Goal: Task Accomplishment & Management: Manage account settings

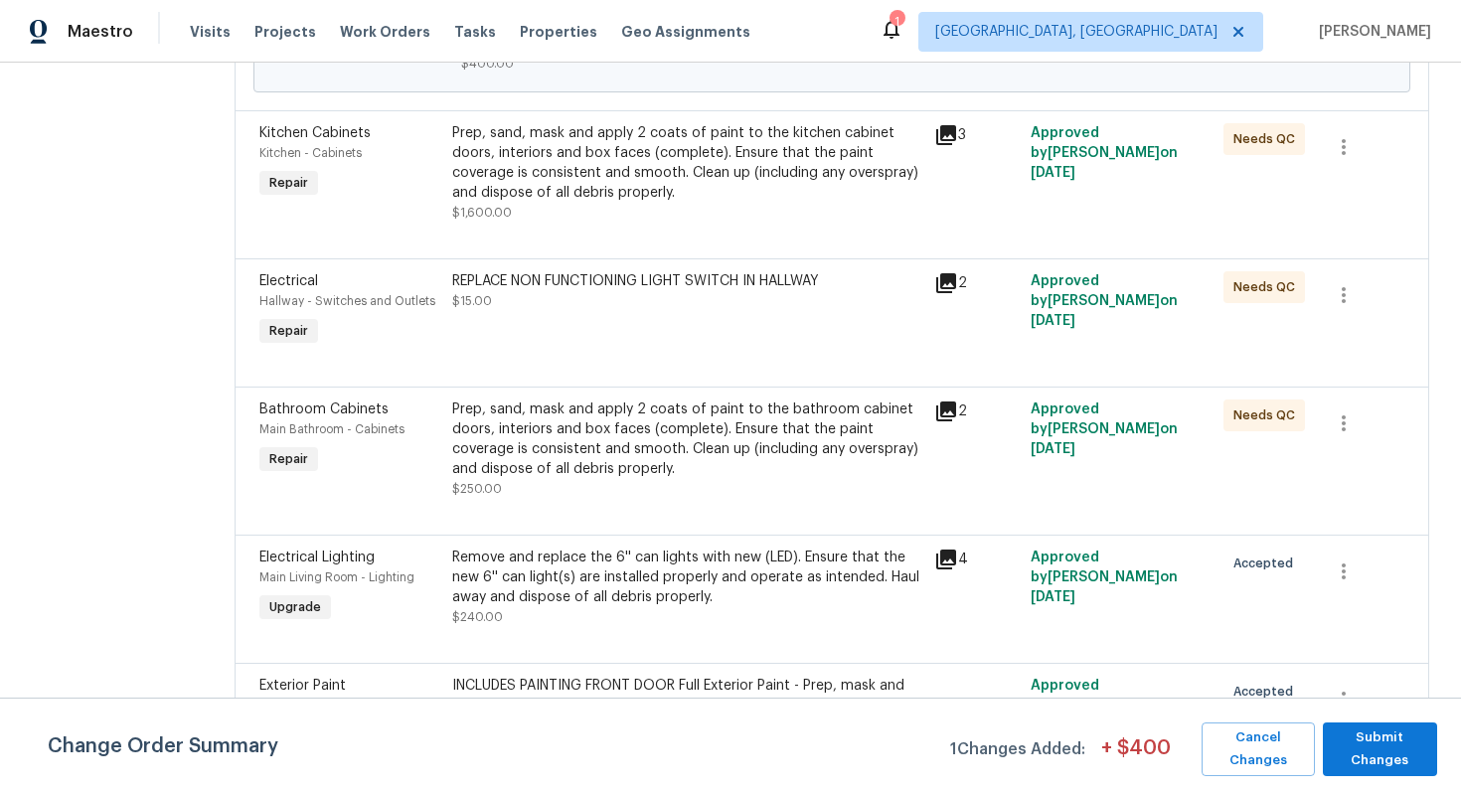
scroll to position [4162, 0]
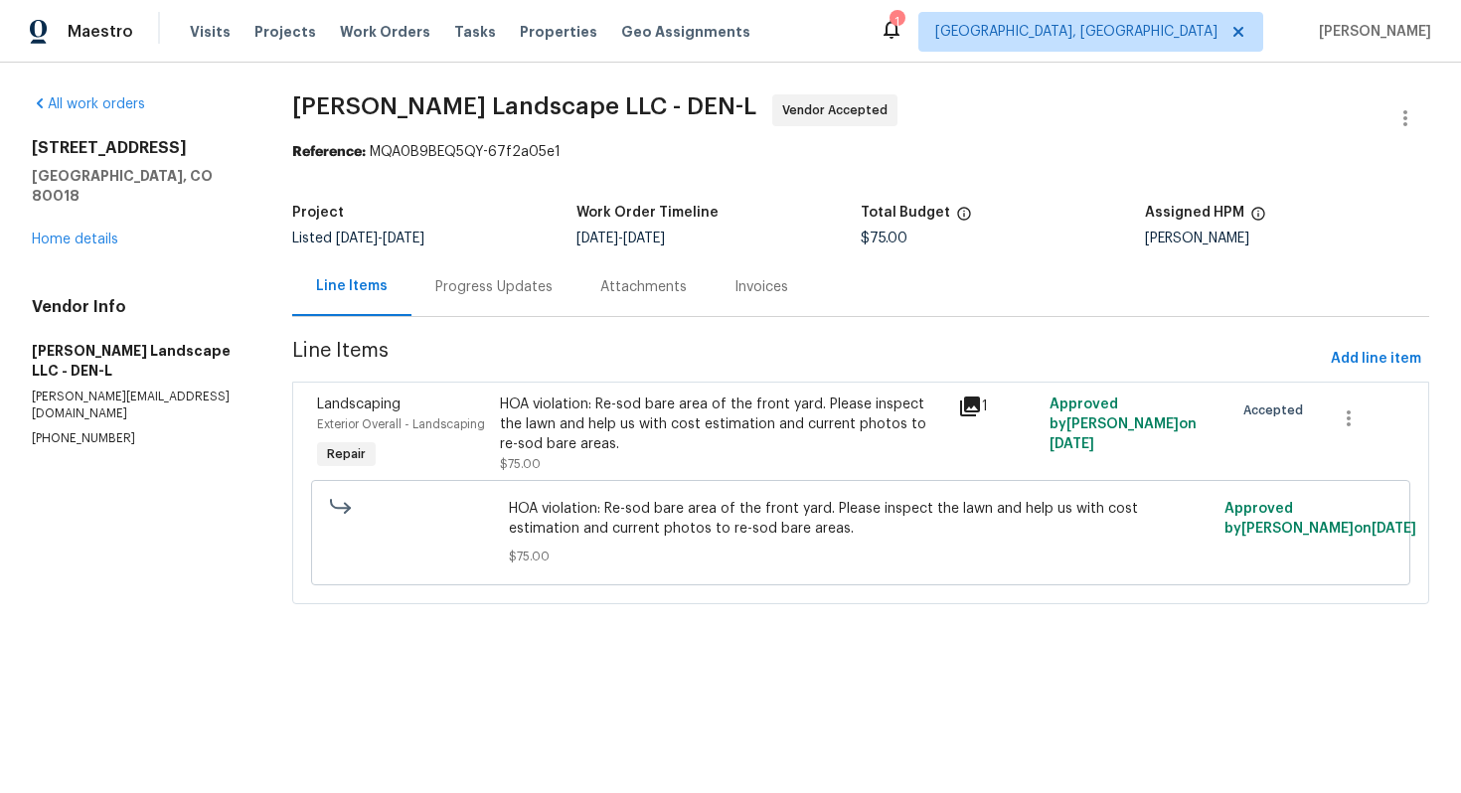
click at [481, 298] on div "Progress Updates" at bounding box center [493, 286] width 165 height 59
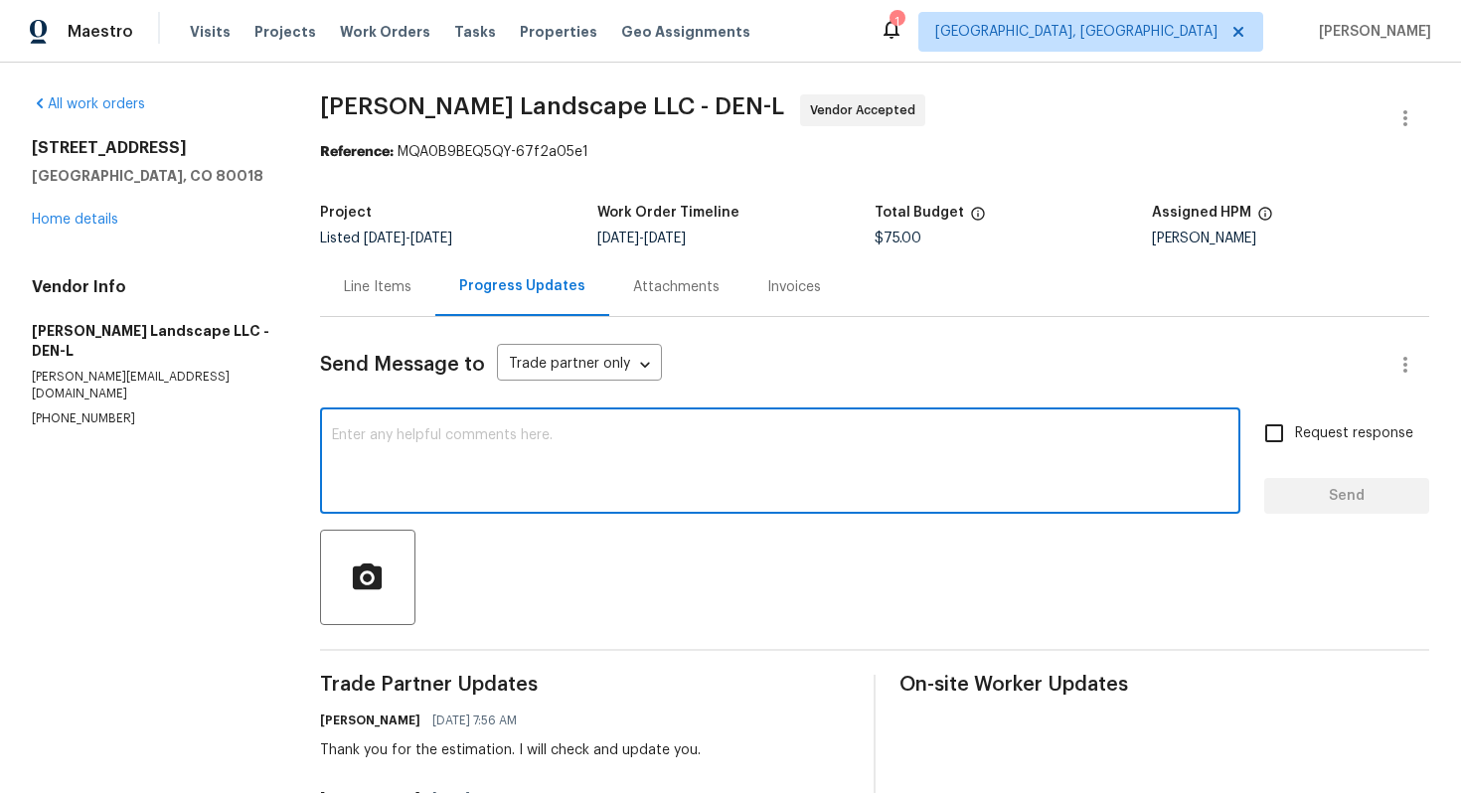
click at [496, 470] on textarea at bounding box center [780, 463] width 896 height 70
type textarea "Hello,"
click at [359, 280] on div "Line Items" at bounding box center [378, 287] width 68 height 20
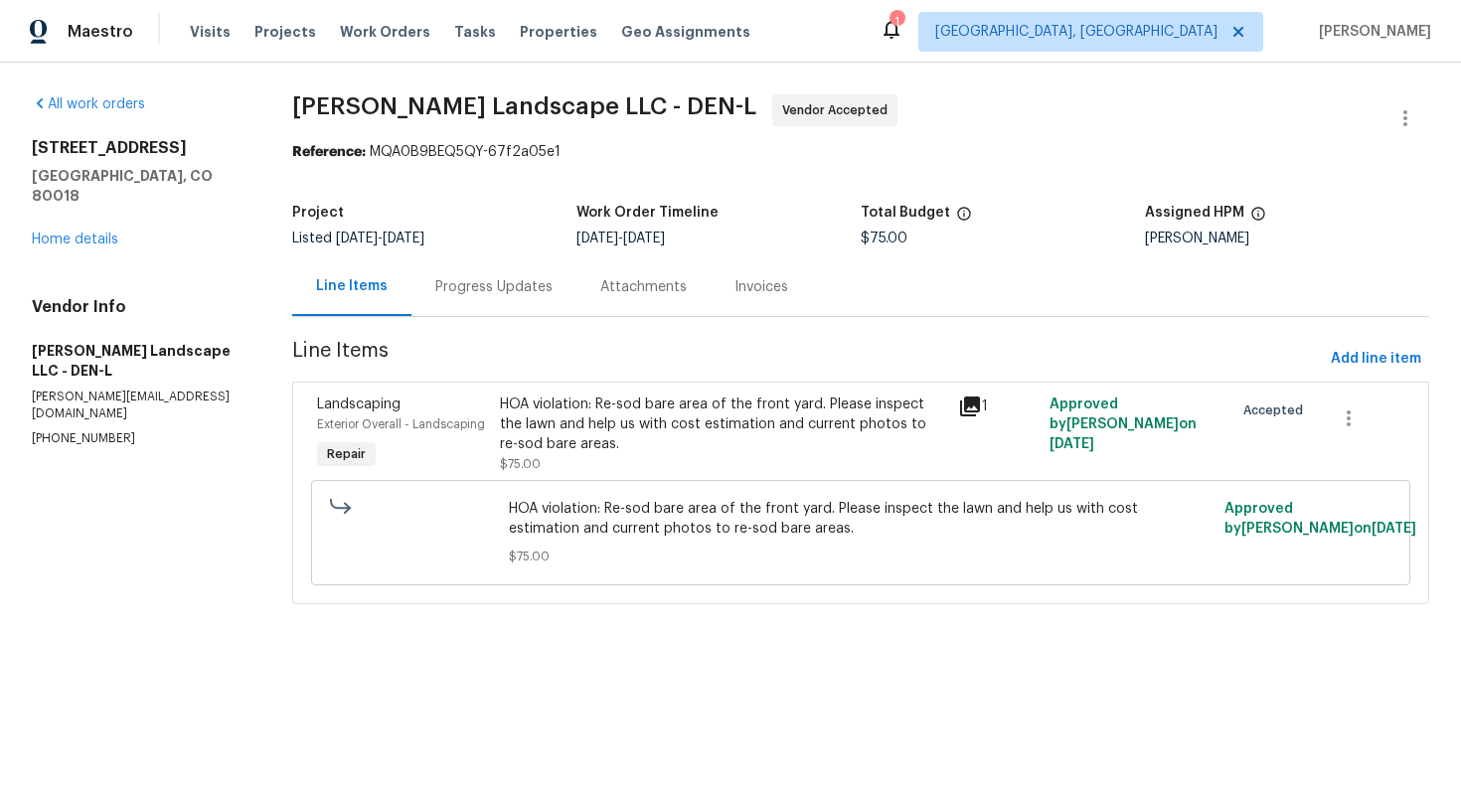
click at [515, 438] on div "HOA violation: Re-sod bare area of the front yard. Please inspect the lawn and …" at bounding box center [723, 425] width 446 height 60
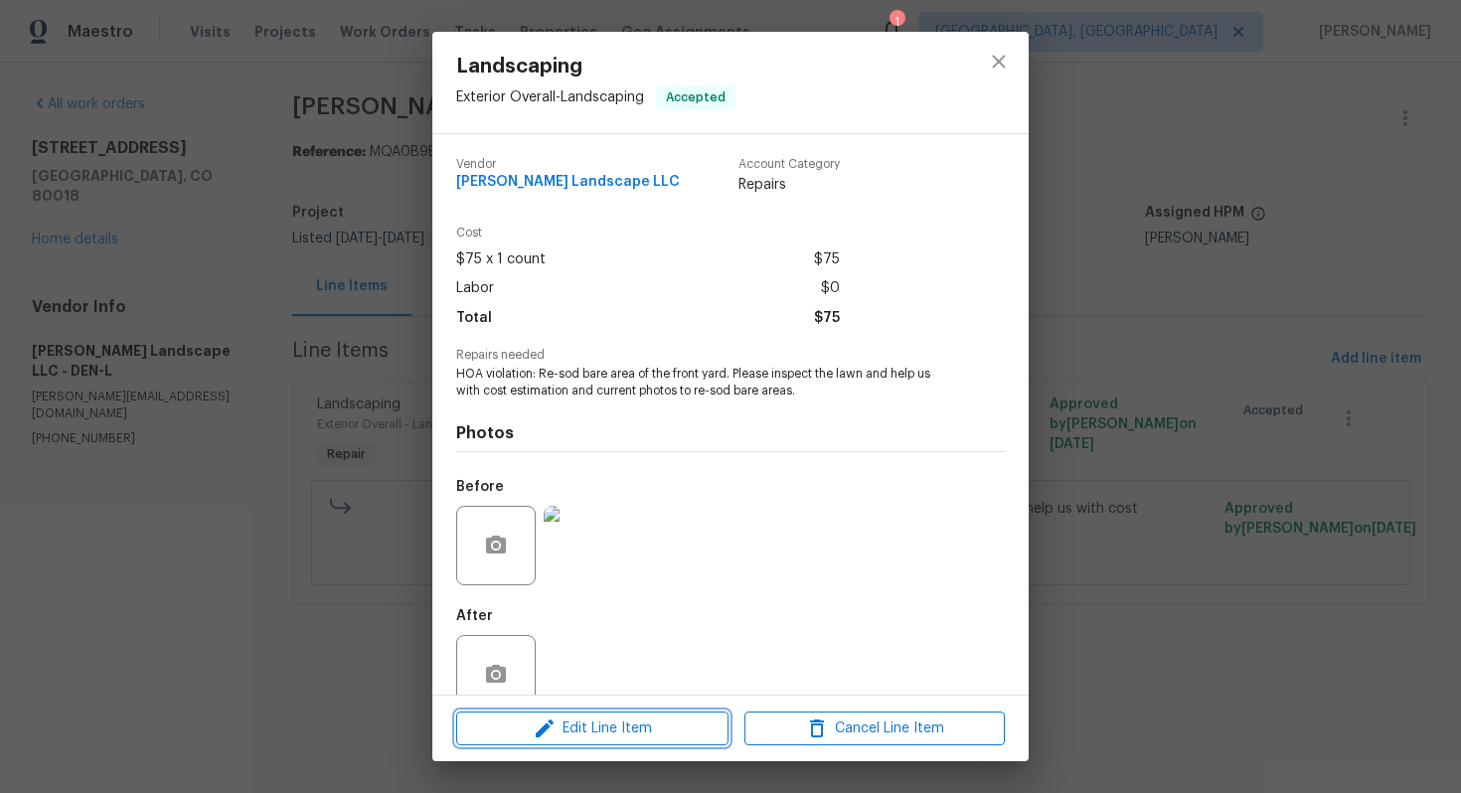
click at [527, 722] on span "Edit Line Item" at bounding box center [592, 729] width 260 height 25
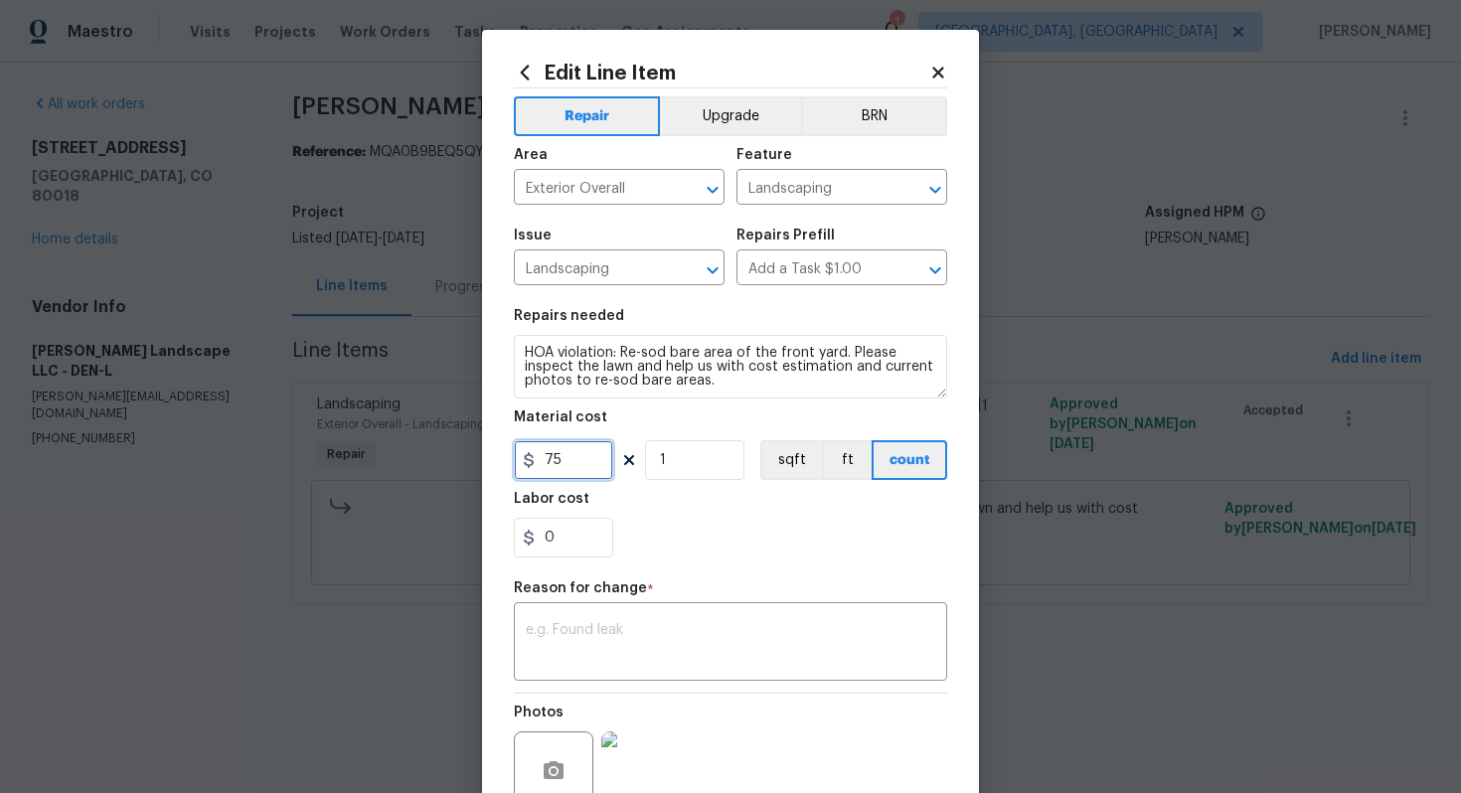
drag, startPoint x: 567, startPoint y: 470, endPoint x: 407, endPoint y: 419, distance: 167.9
click at [407, 419] on div "Edit Line Item Repair Upgrade BRN Area Exterior Overall ​ Feature Landscaping ​…" at bounding box center [730, 396] width 1461 height 793
type input "630"
click at [665, 673] on div "x ​" at bounding box center [730, 644] width 433 height 74
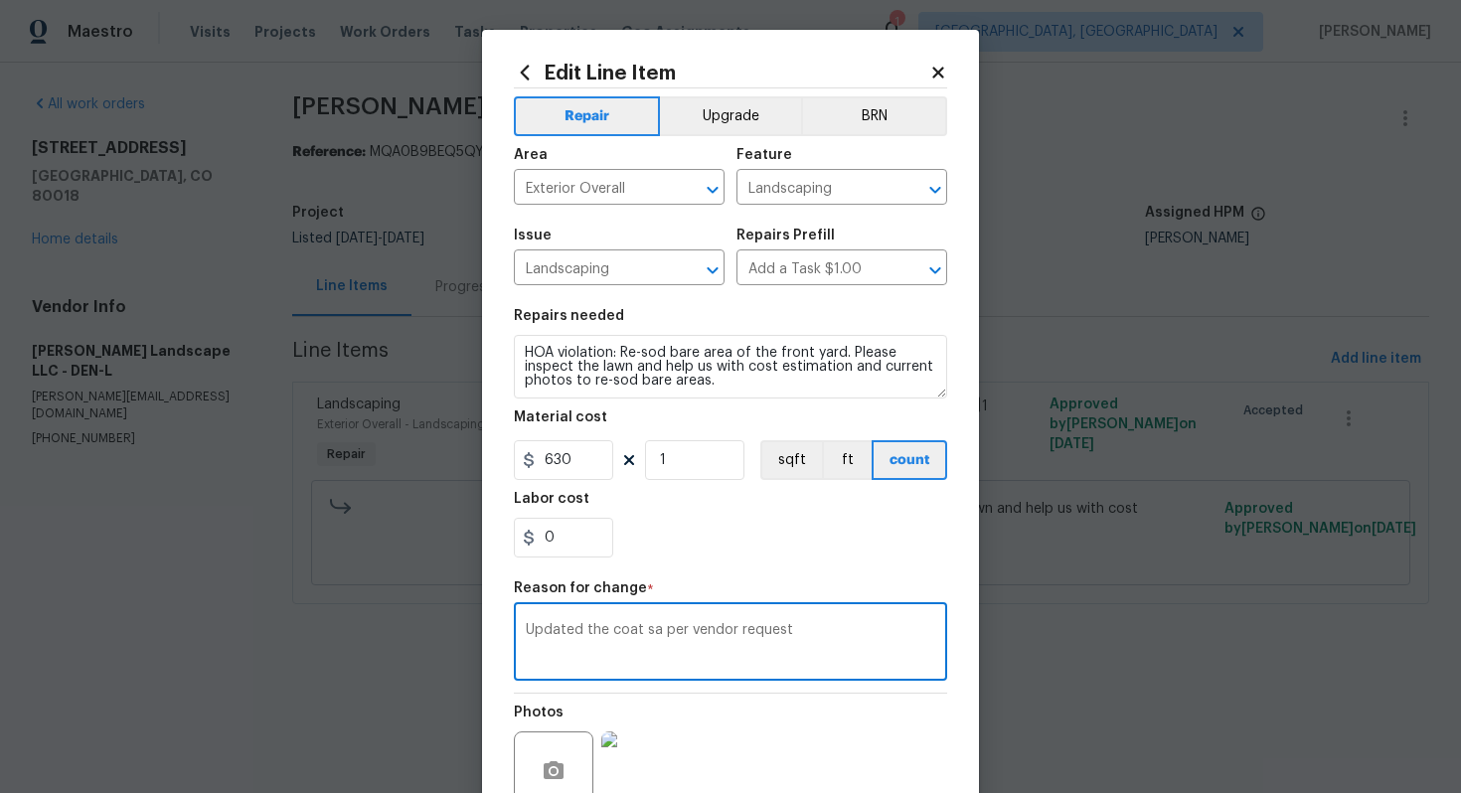
click at [650, 630] on textarea "Updated the coat sa per vendor request" at bounding box center [730, 644] width 409 height 42
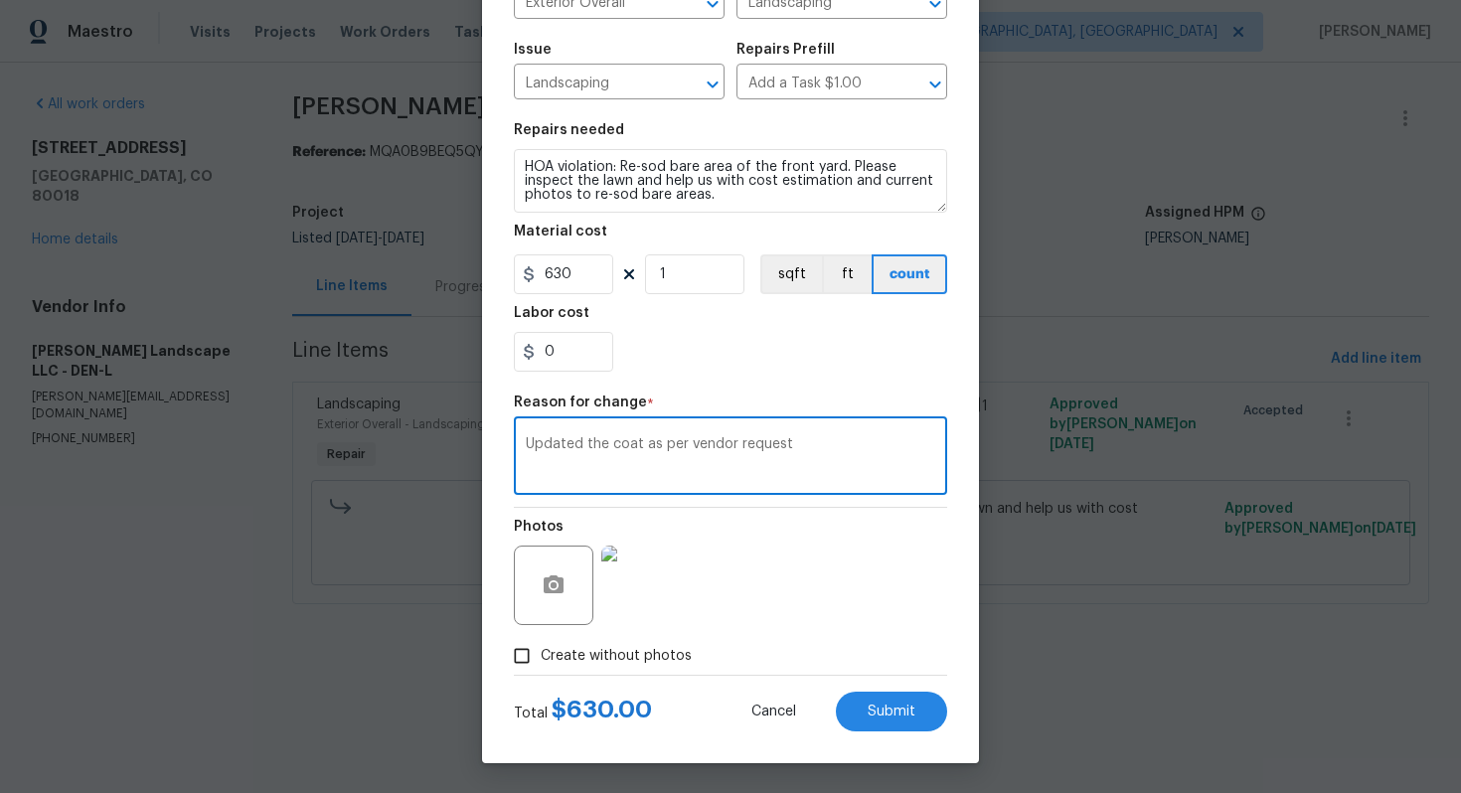
click at [635, 450] on textarea "Updated the coat as per vendor request" at bounding box center [730, 458] width 409 height 42
type textarea "Updated the cost as per vendor request"
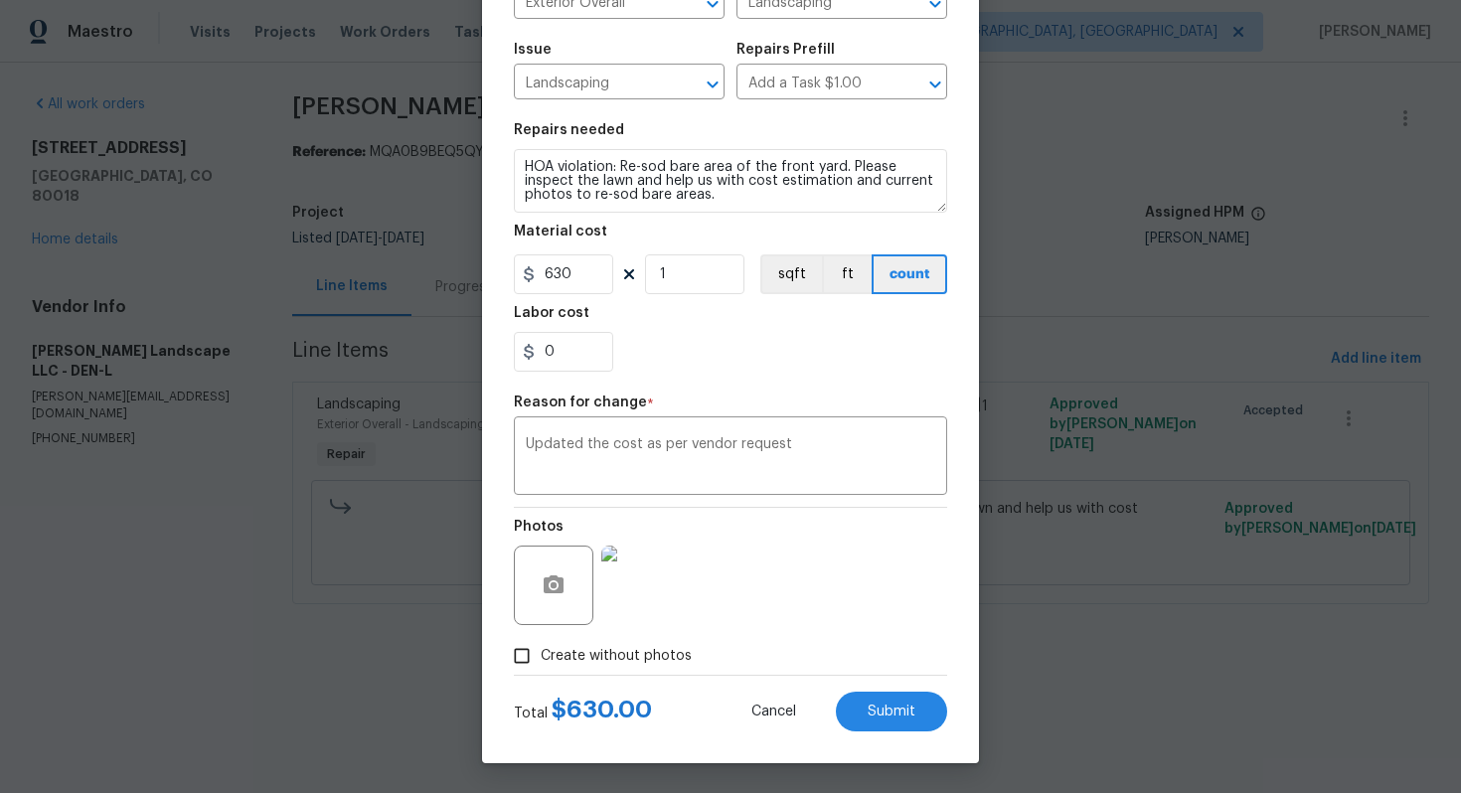
click at [873, 551] on div "Photos" at bounding box center [730, 572] width 433 height 129
click at [871, 696] on button "Submit" at bounding box center [891, 712] width 111 height 40
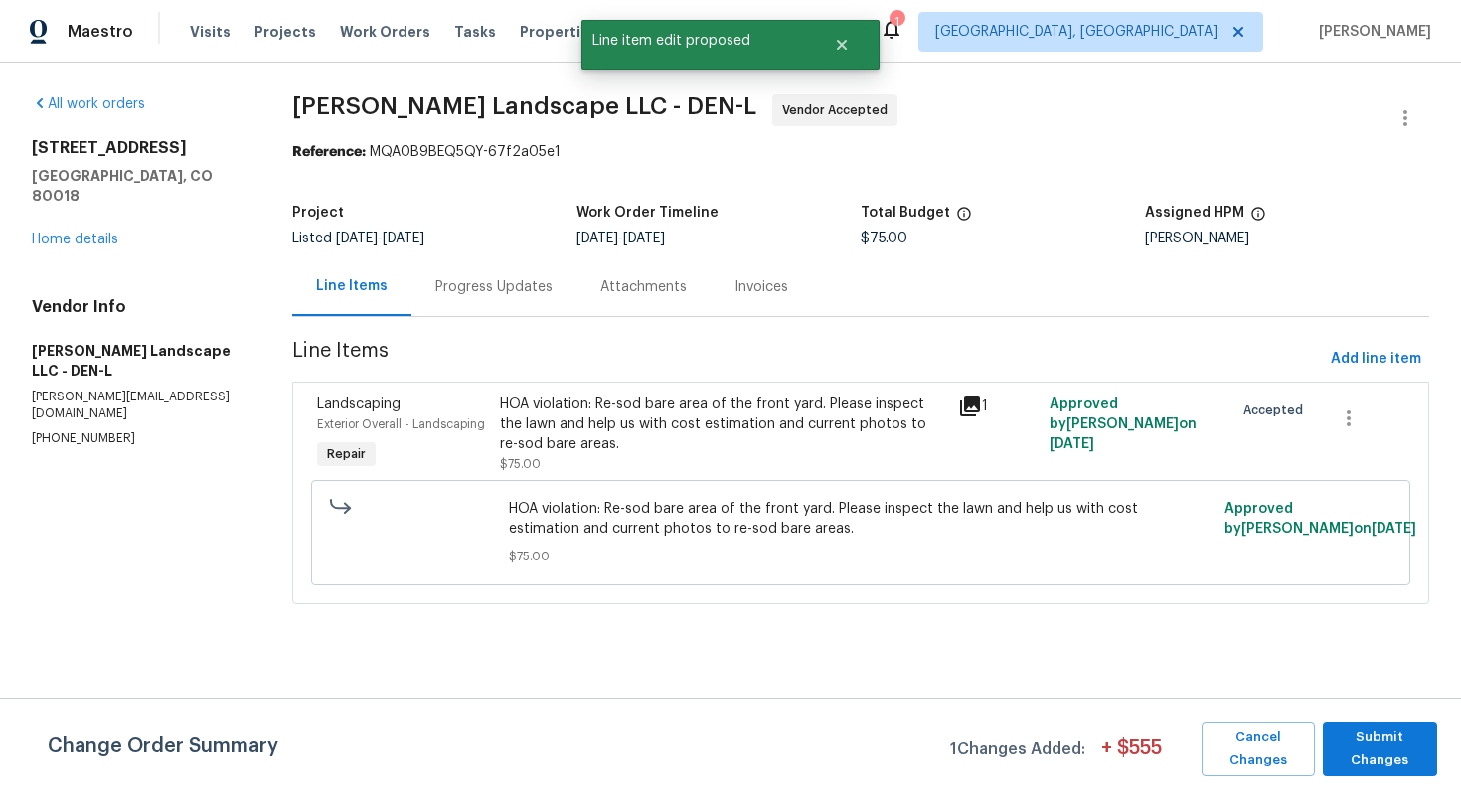
scroll to position [0, 0]
click at [1357, 759] on span "Submit Changes" at bounding box center [1380, 750] width 94 height 46
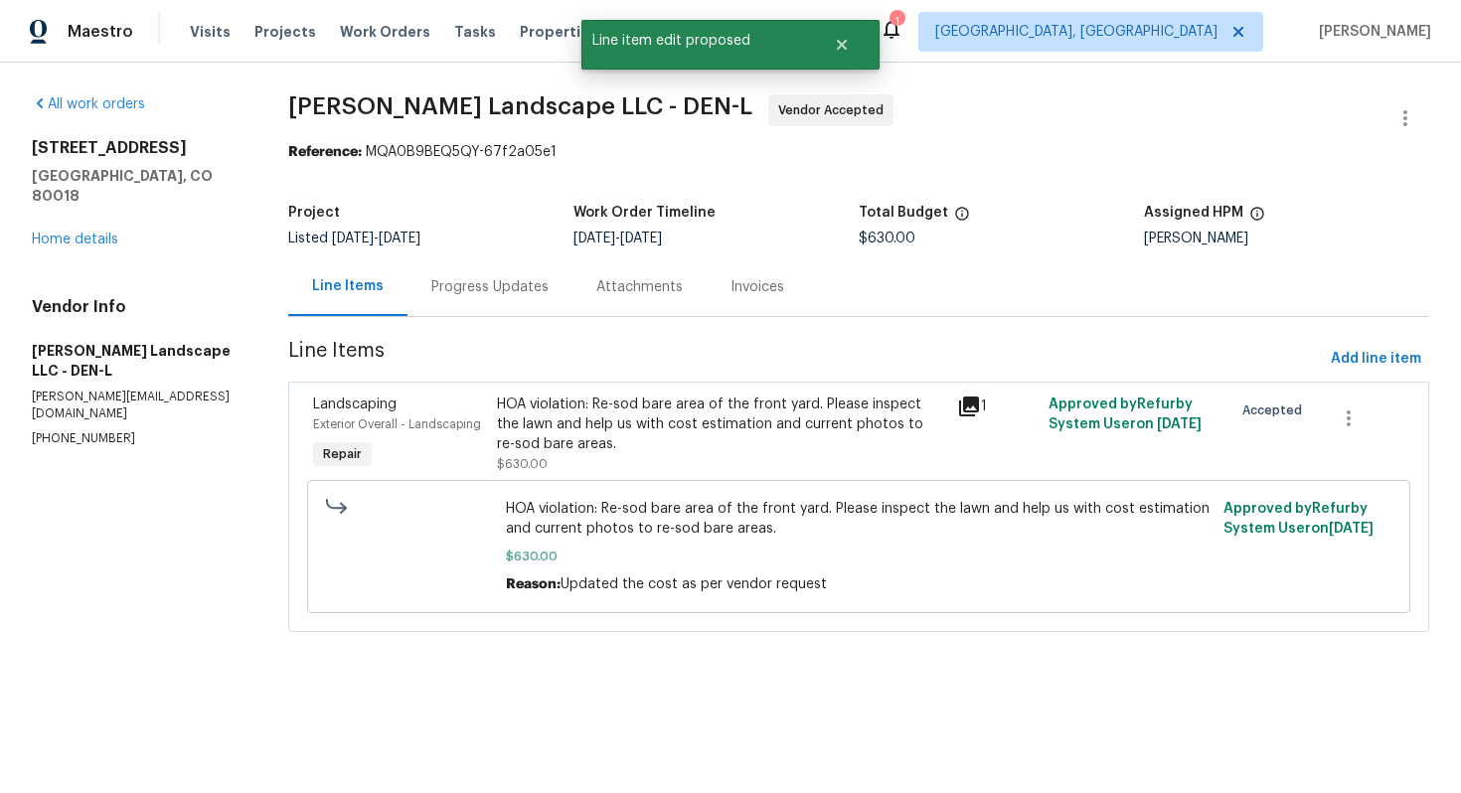
click at [450, 279] on div "Progress Updates" at bounding box center [489, 287] width 117 height 20
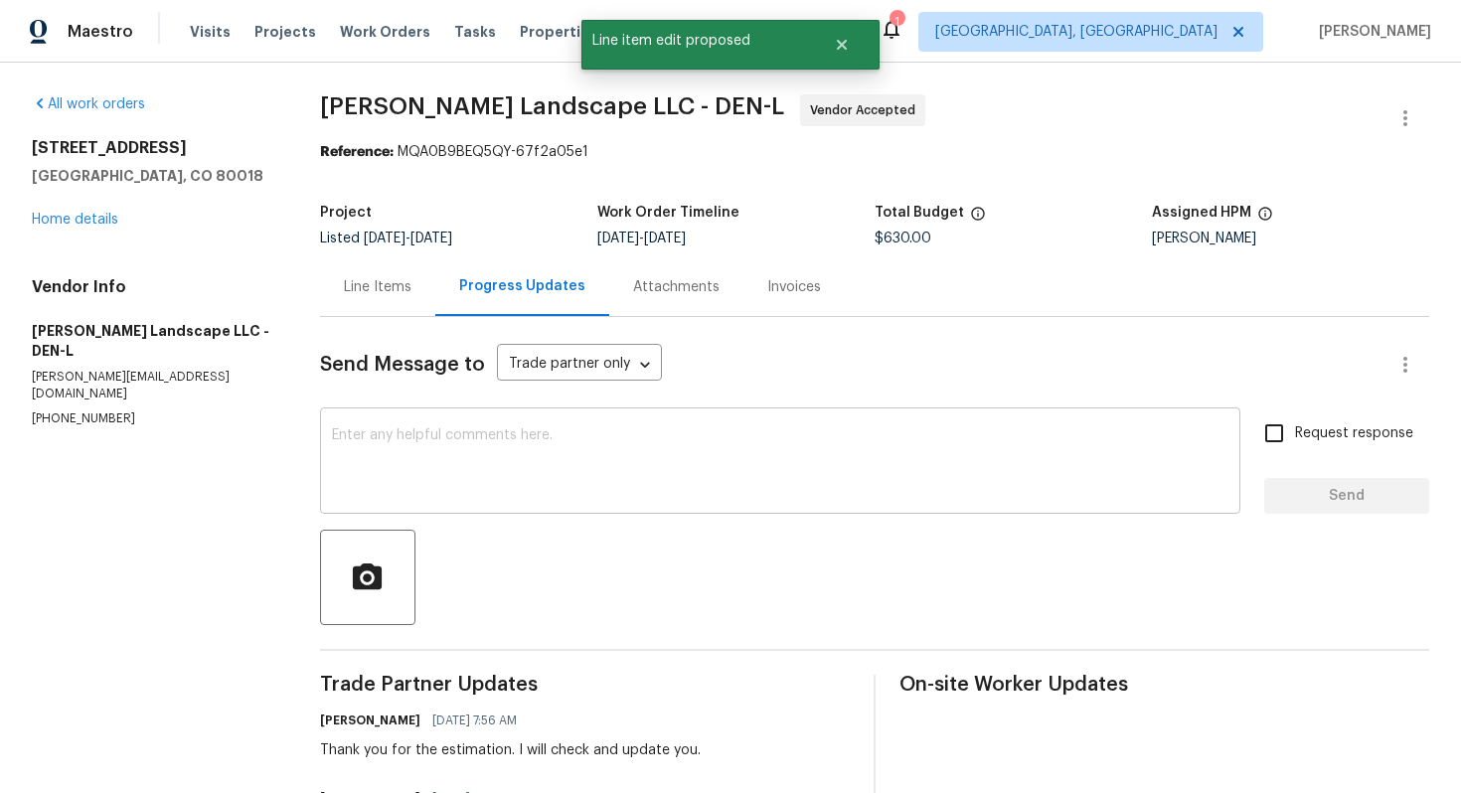
click at [542, 513] on div "x ​" at bounding box center [780, 462] width 920 height 101
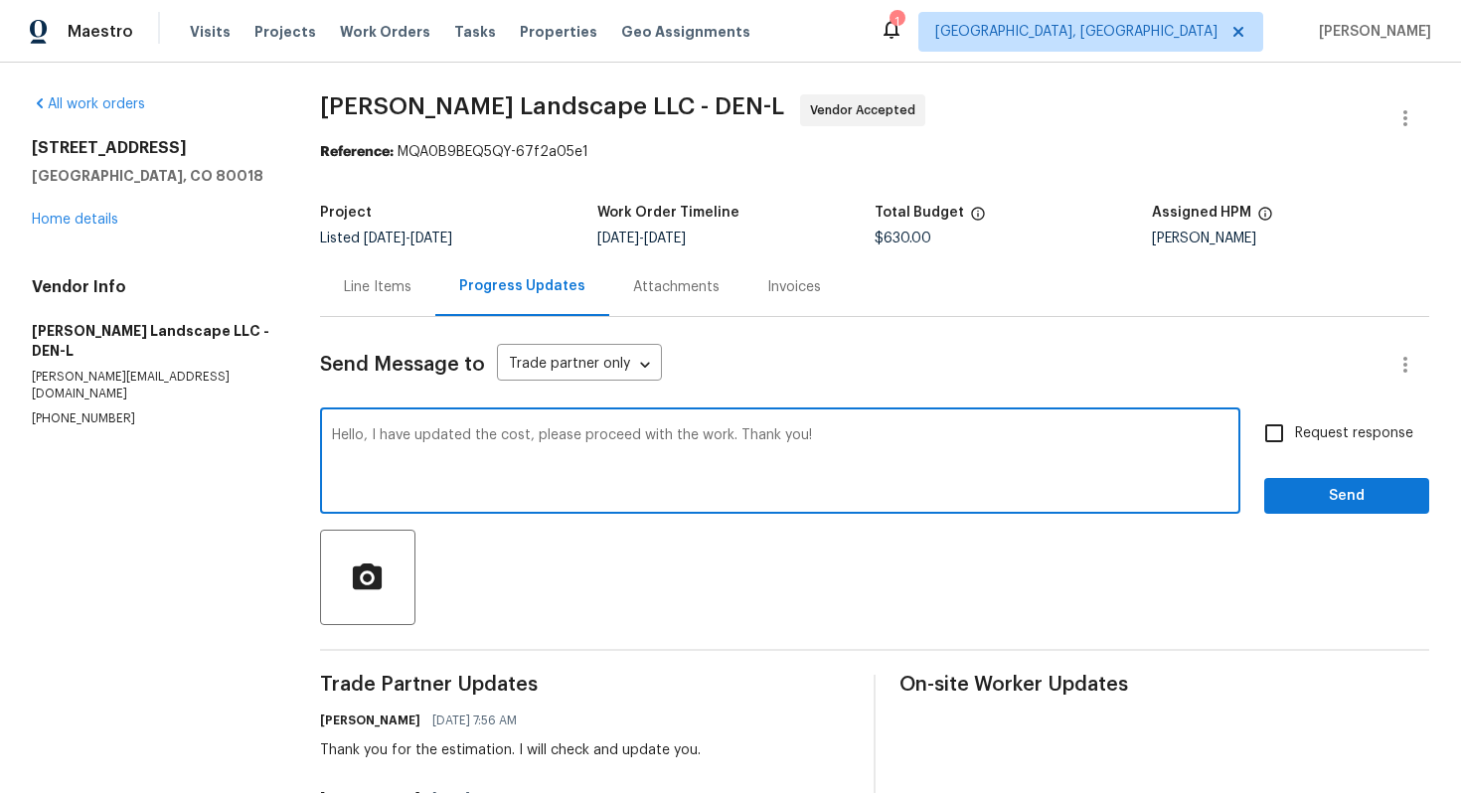
type textarea "Hello, I have updated the cost, please proceed with the work. Thank you!"
click at [1295, 436] on input "Request response" at bounding box center [1274, 433] width 42 height 42
checkbox input "true"
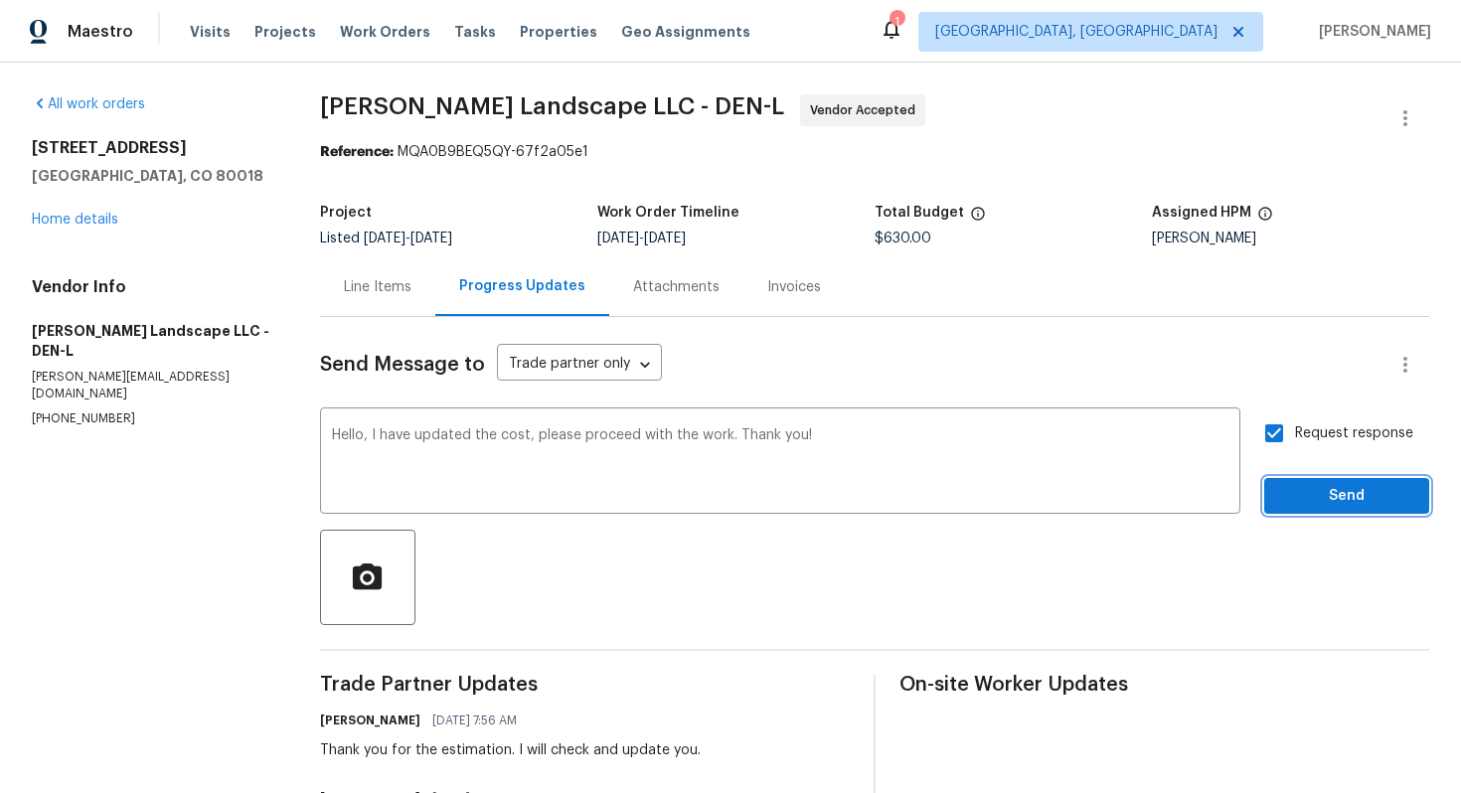
click at [1300, 495] on span "Send" at bounding box center [1346, 496] width 133 height 25
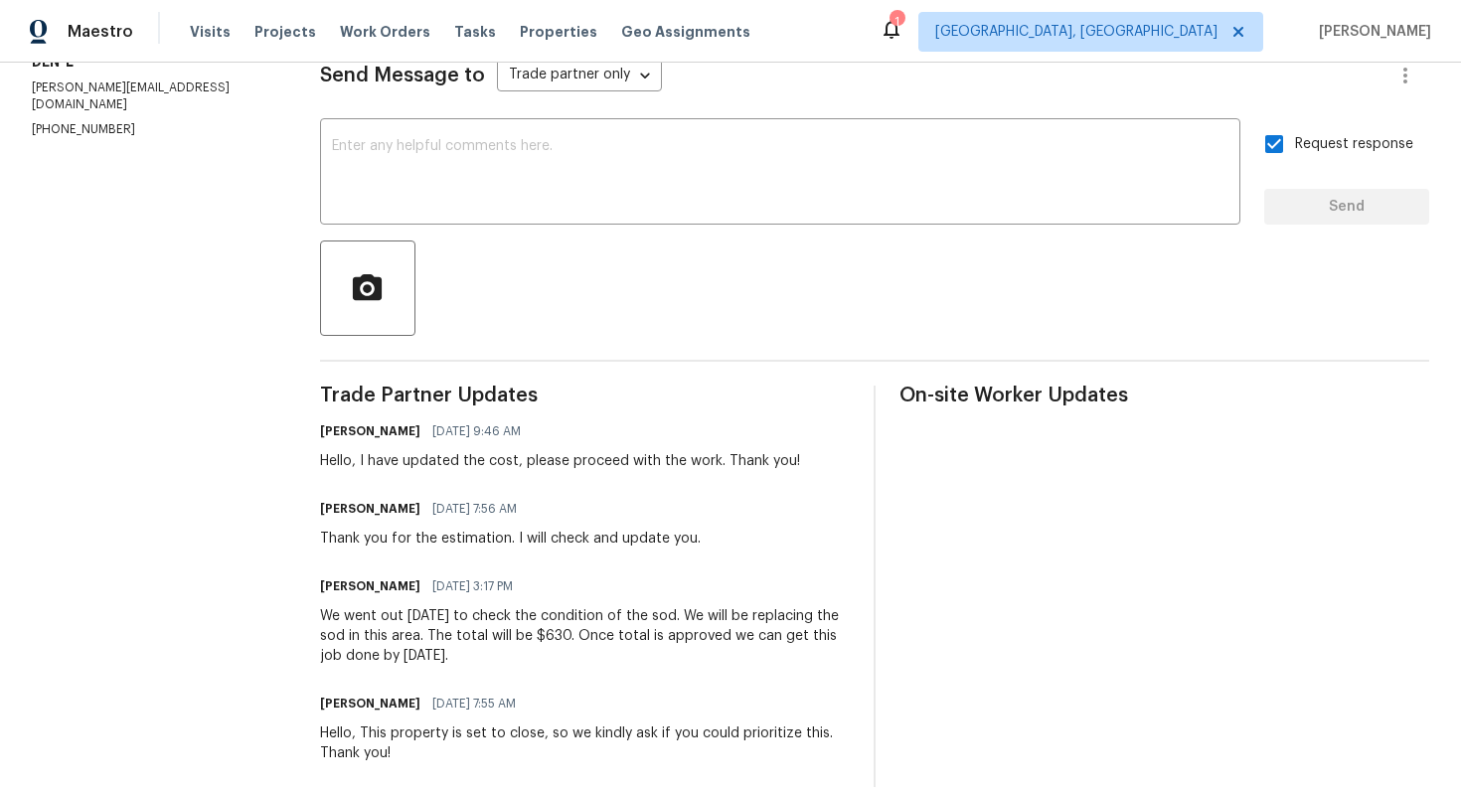
scroll to position [315, 0]
